Goal: Task Accomplishment & Management: Use online tool/utility

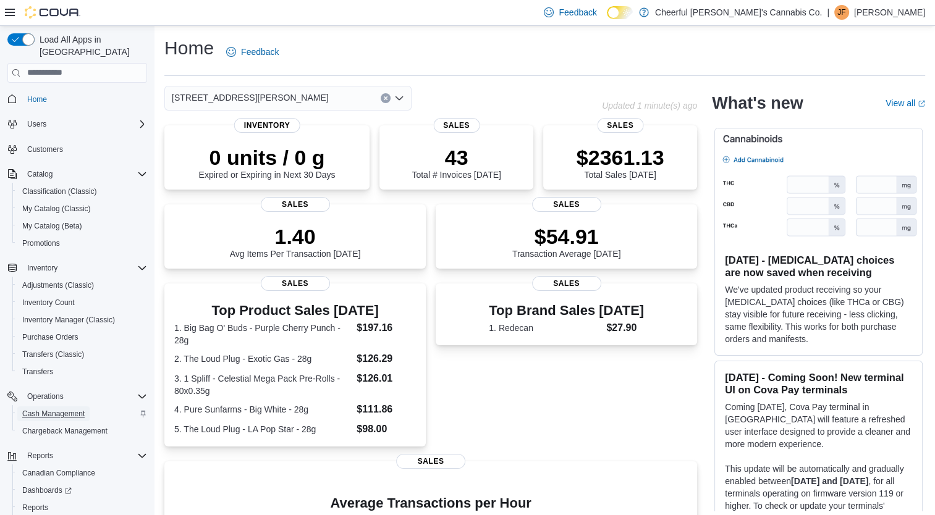
click at [54, 409] on span "Cash Management" at bounding box center [53, 414] width 62 height 10
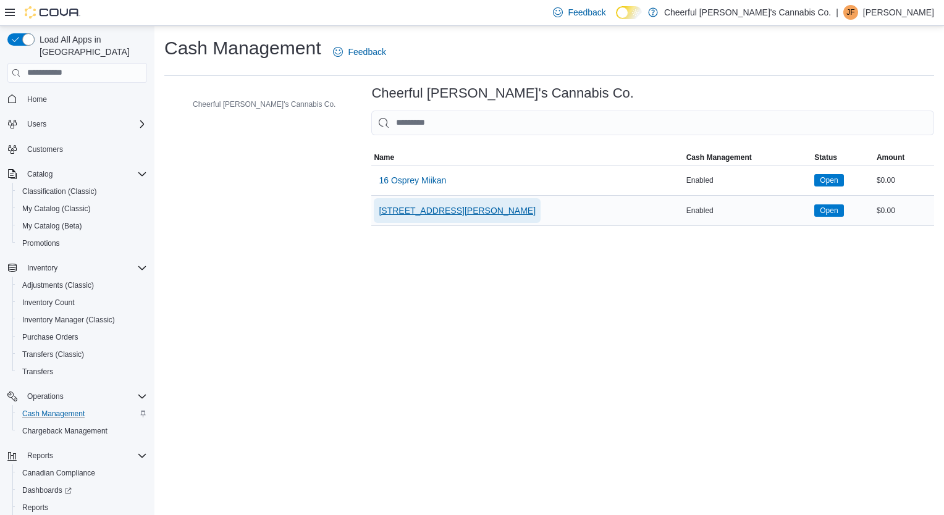
click at [380, 211] on span "[STREET_ADDRESS][PERSON_NAME]" at bounding box center [457, 211] width 157 height 12
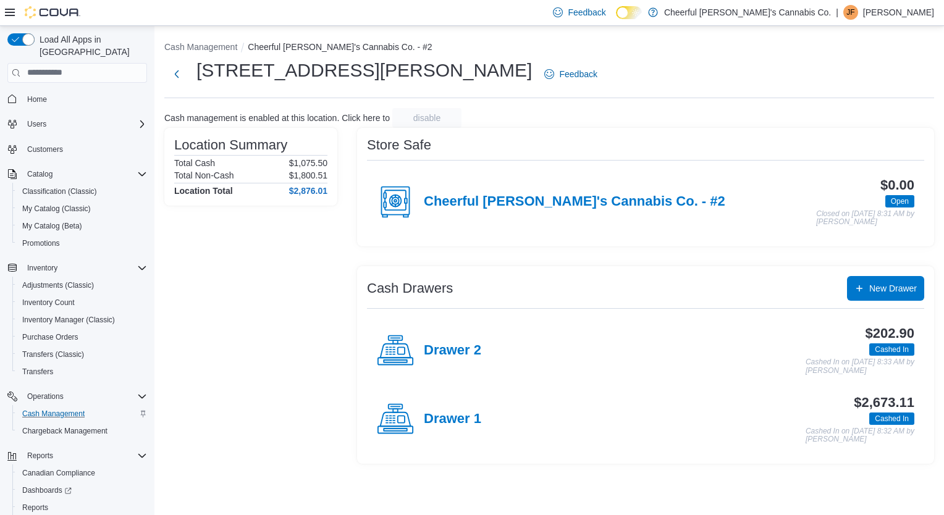
click at [429, 429] on div "Drawer 1" at bounding box center [429, 419] width 104 height 37
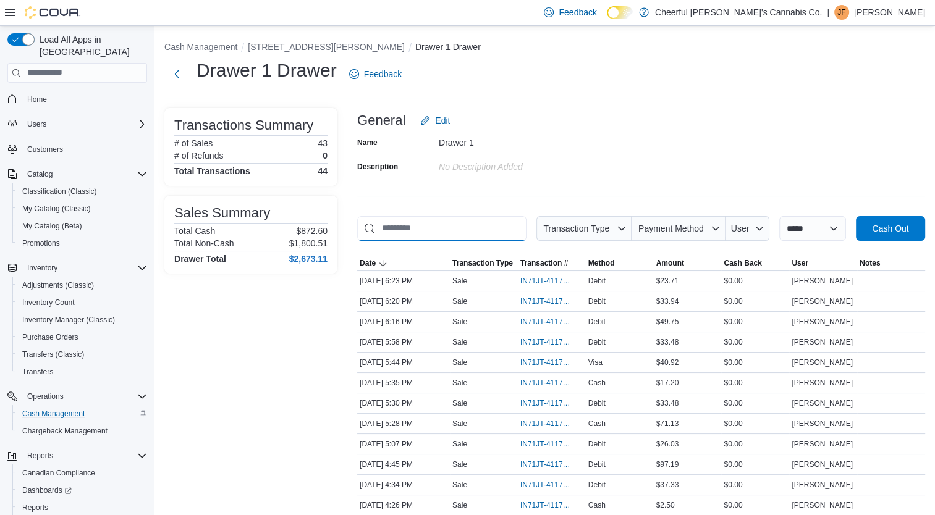
click at [433, 224] on input "This is a search bar. As you type, the results lower in the page will automatic…" at bounding box center [441, 228] width 169 height 25
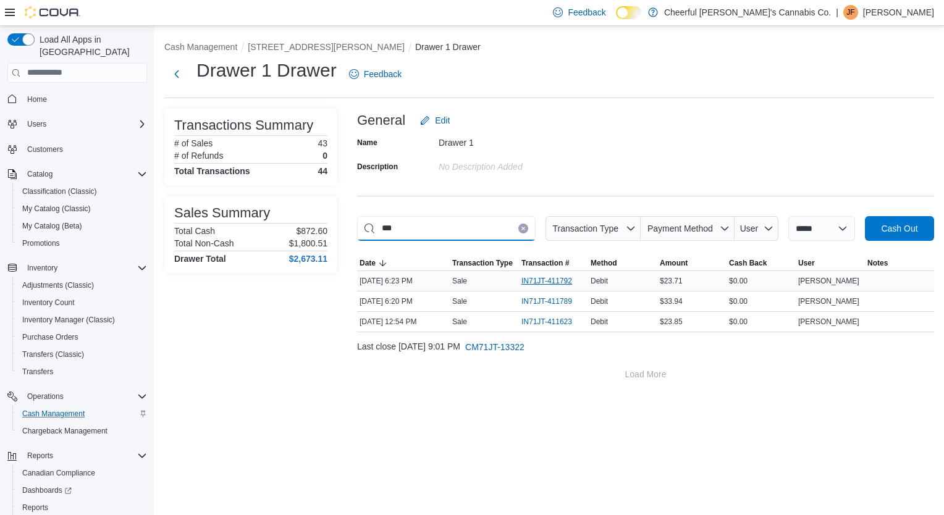
type input "***"
click at [530, 276] on span "IN71JT-411792" at bounding box center [546, 281] width 51 height 10
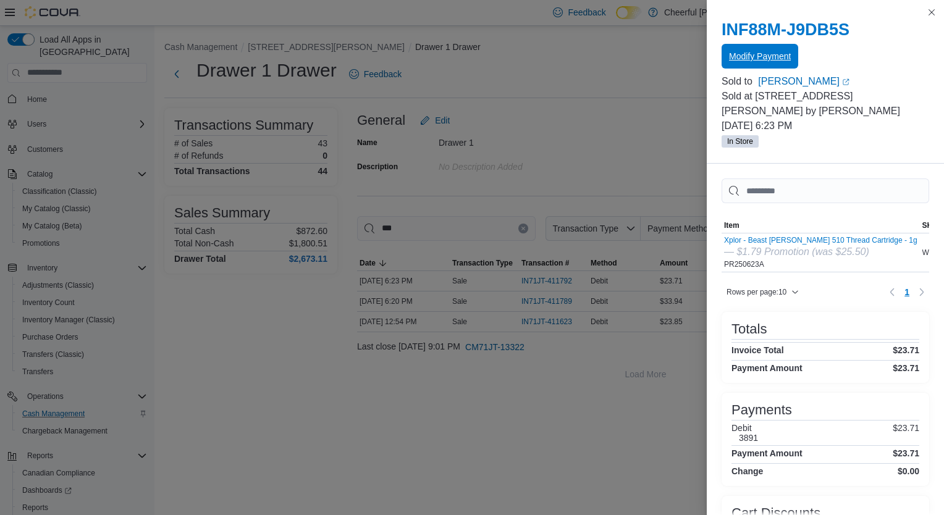
click at [778, 64] on span "Modify Payment" at bounding box center [760, 56] width 62 height 25
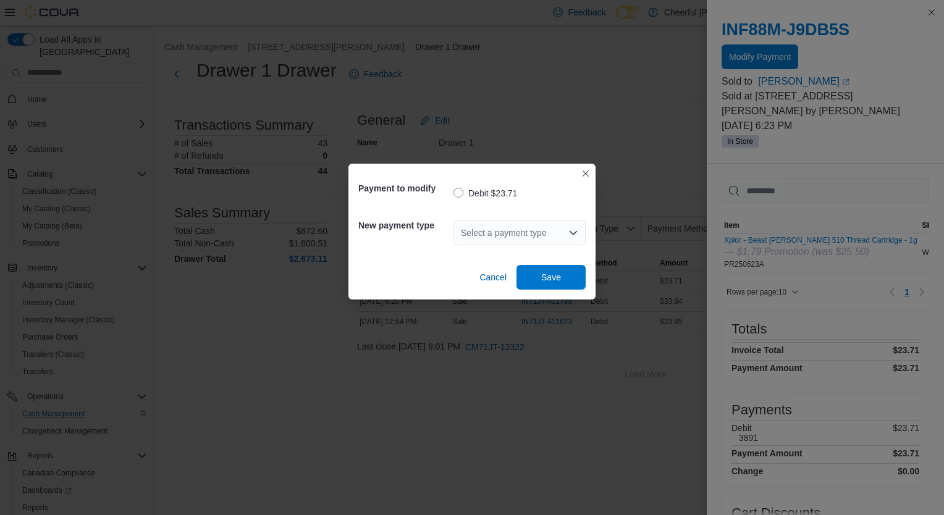
click at [537, 233] on div "Select a payment type" at bounding box center [520, 233] width 132 height 25
type input "*"
click at [471, 268] on span "V isa" at bounding box center [519, 272] width 117 height 12
click at [534, 280] on span "Save" at bounding box center [551, 276] width 54 height 25
